Goal: Download file/media

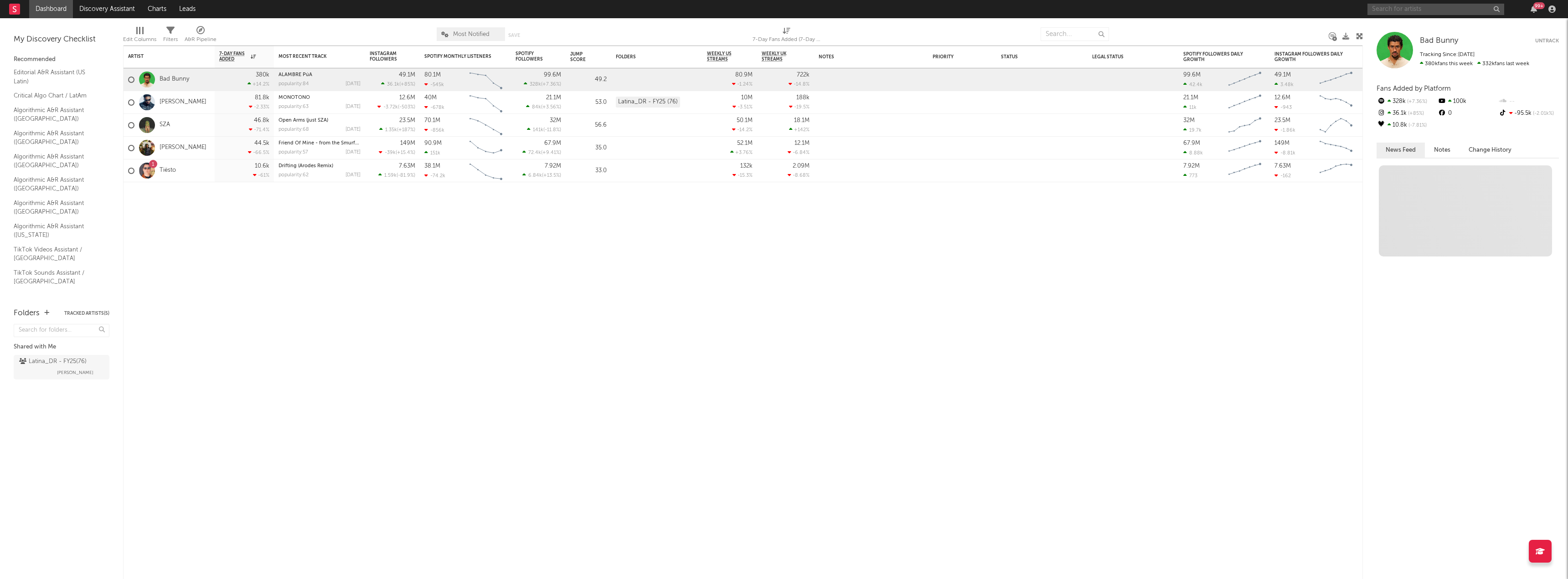
click at [1406, 8] on input "text" at bounding box center [1435, 9] width 137 height 12
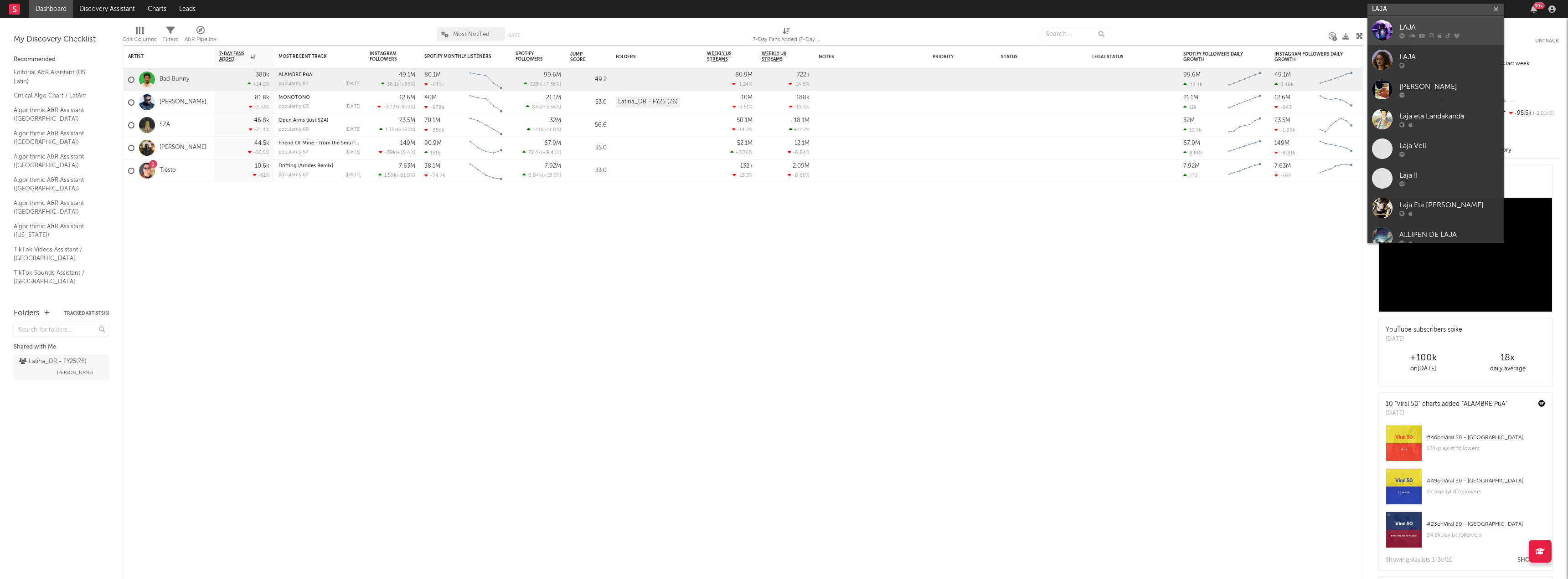
type input "LAJA"
click at [1401, 27] on div "LAJA" at bounding box center [1448, 27] width 100 height 11
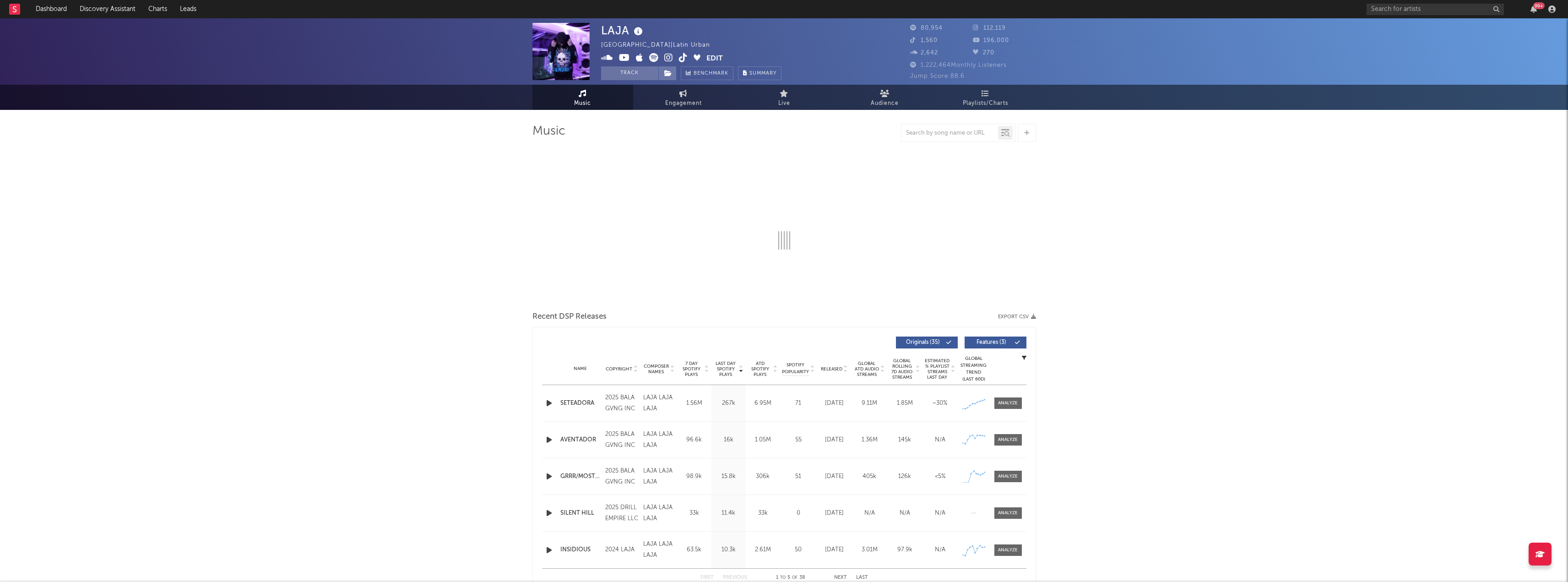
select select "6m"
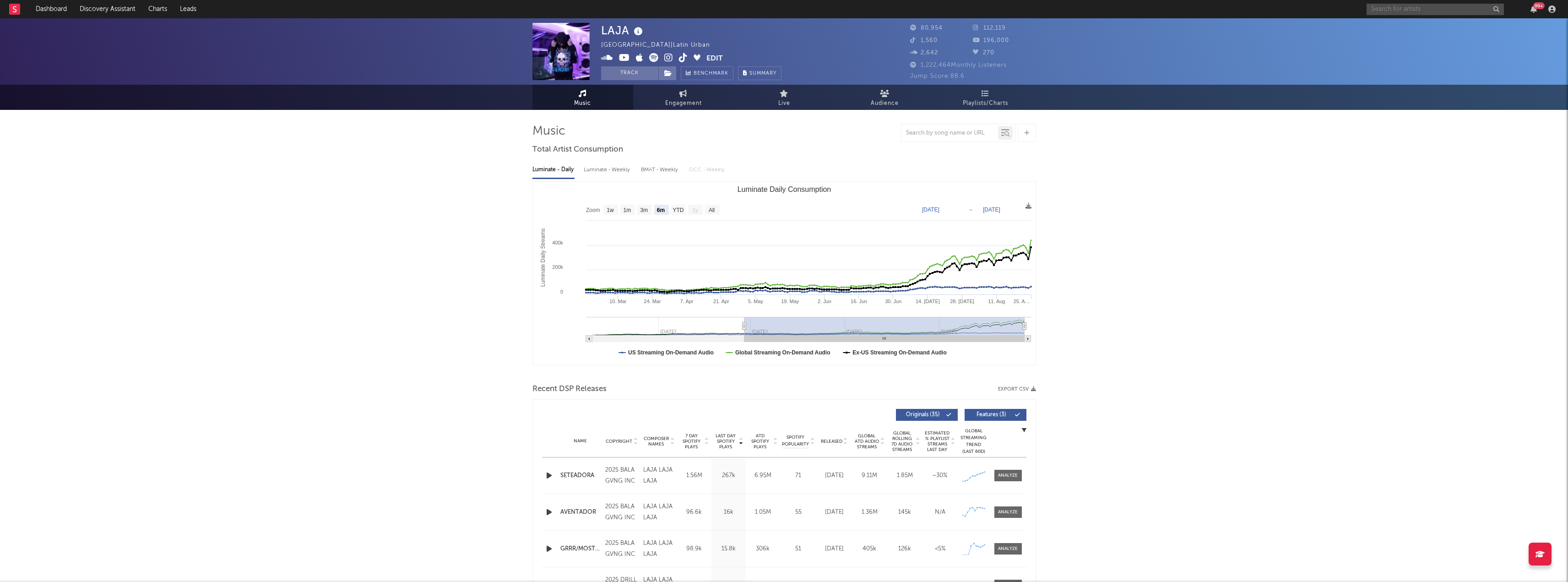
click at [1408, 3] on input "text" at bounding box center [1435, 9] width 138 height 12
paste input "[URL][DOMAIN_NAME]"
type input "[URL][DOMAIN_NAME]"
click at [1404, 31] on div "LAJA" at bounding box center [1449, 30] width 101 height 11
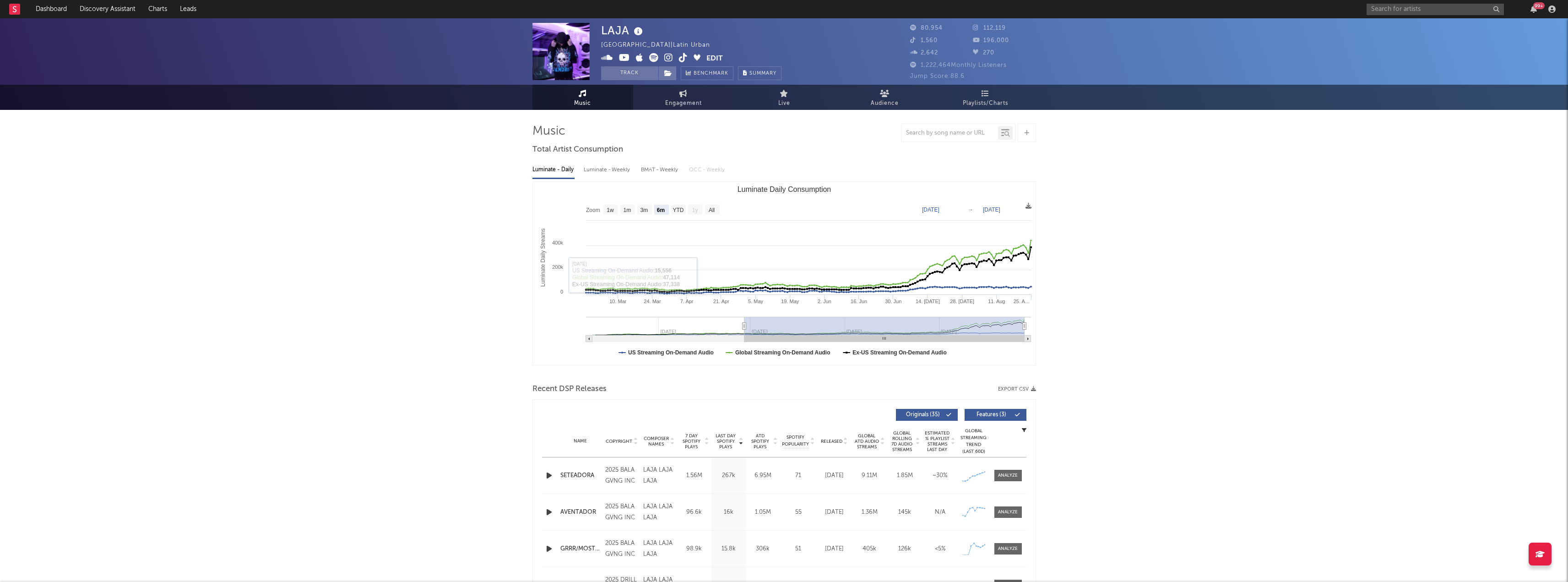
click at [991, 419] on button "Features ( 3 )" at bounding box center [996, 415] width 62 height 12
click at [1034, 390] on icon "button" at bounding box center [1034, 389] width 5 height 5
